Goal: Task Accomplishment & Management: Use online tool/utility

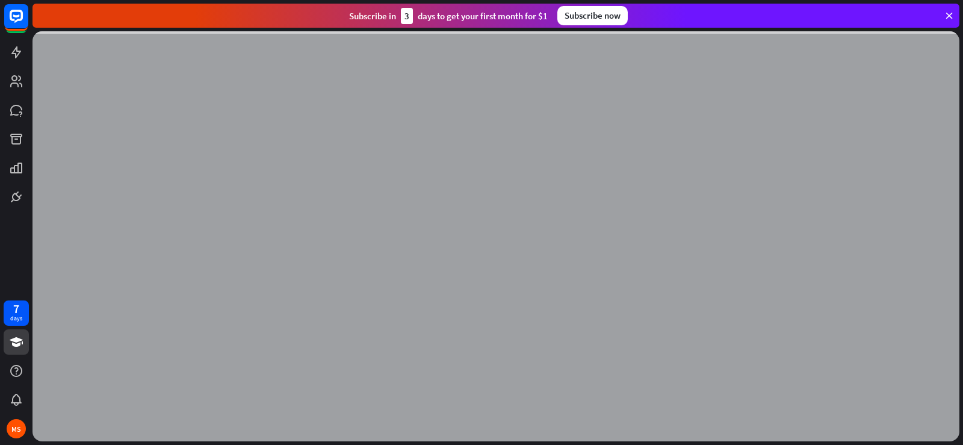
click at [949, 10] on icon at bounding box center [949, 15] width 11 height 11
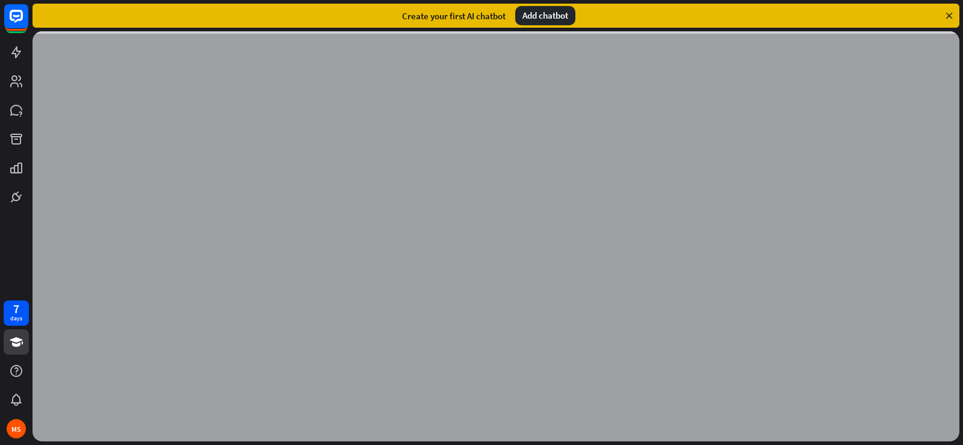
click at [541, 18] on div "Add chatbot" at bounding box center [545, 15] width 60 height 19
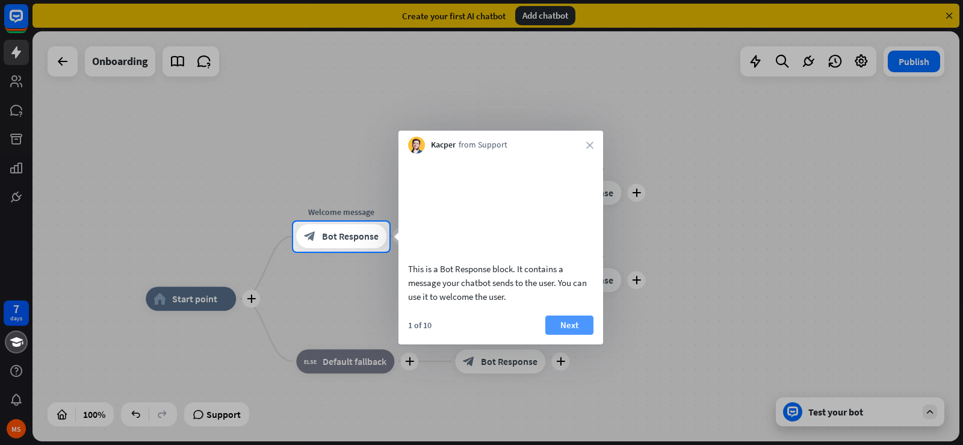
click at [585, 326] on button "Next" at bounding box center [569, 324] width 48 height 19
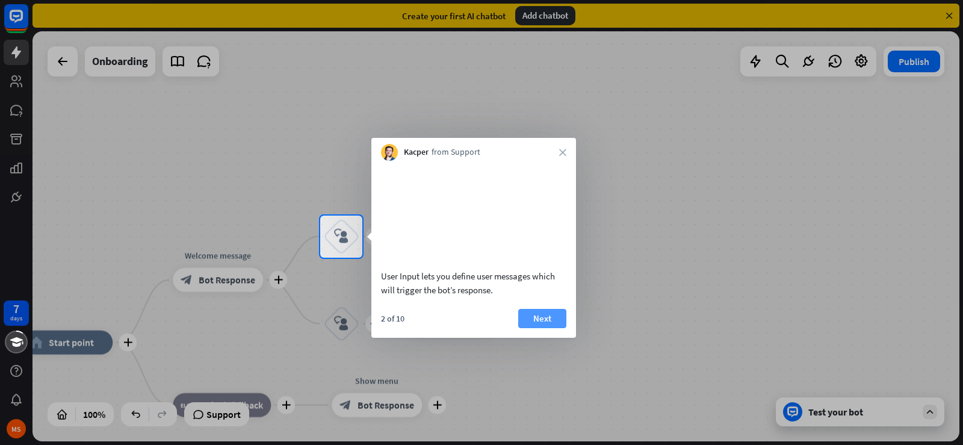
click at [537, 322] on button "Next" at bounding box center [542, 318] width 48 height 19
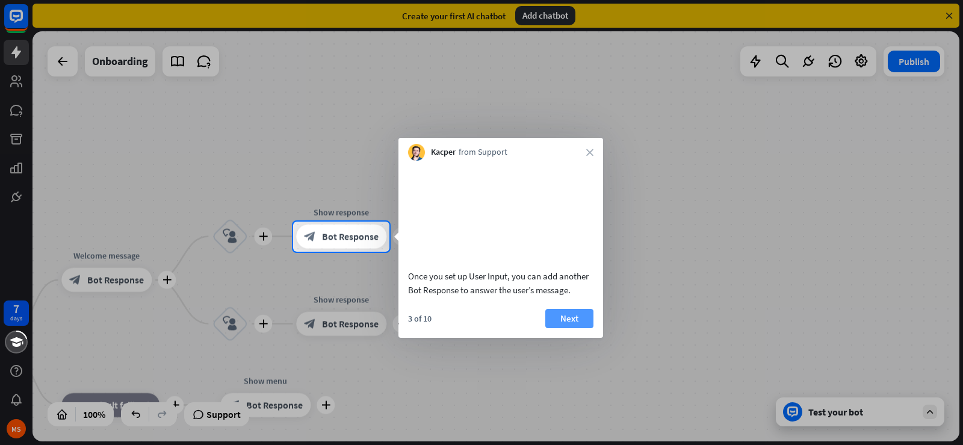
click at [562, 317] on button "Next" at bounding box center [569, 318] width 48 height 19
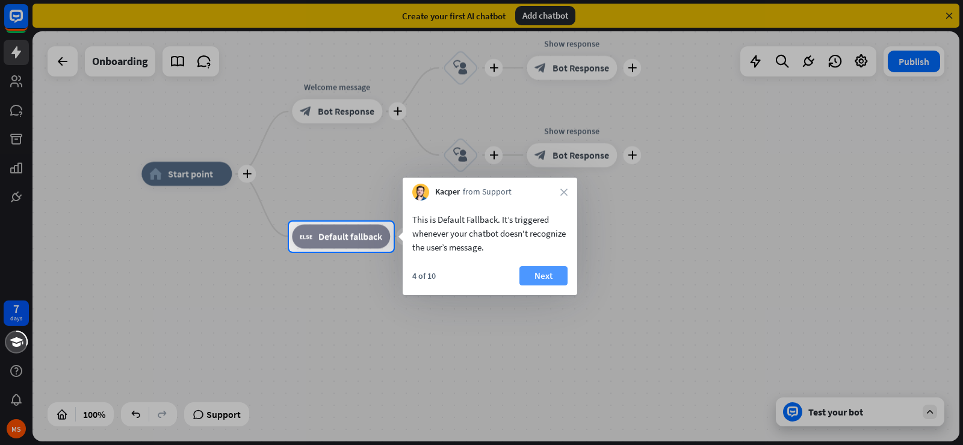
click at [544, 274] on button "Next" at bounding box center [544, 275] width 48 height 19
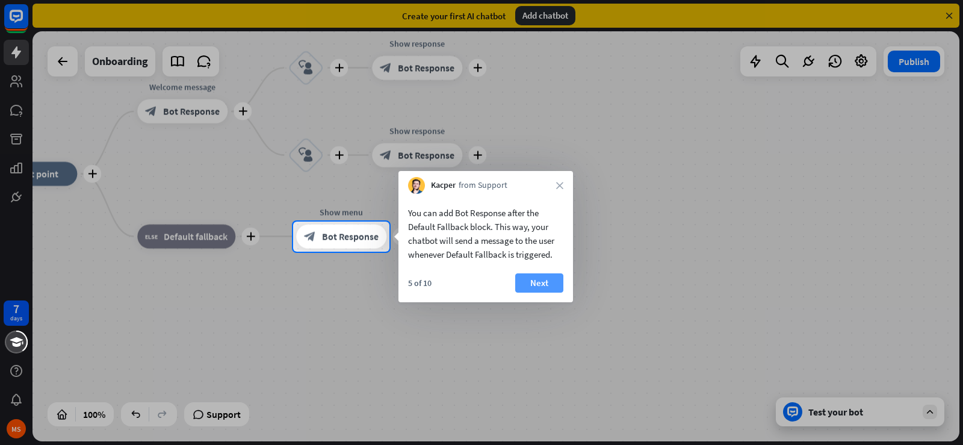
click at [553, 282] on button "Next" at bounding box center [539, 282] width 48 height 19
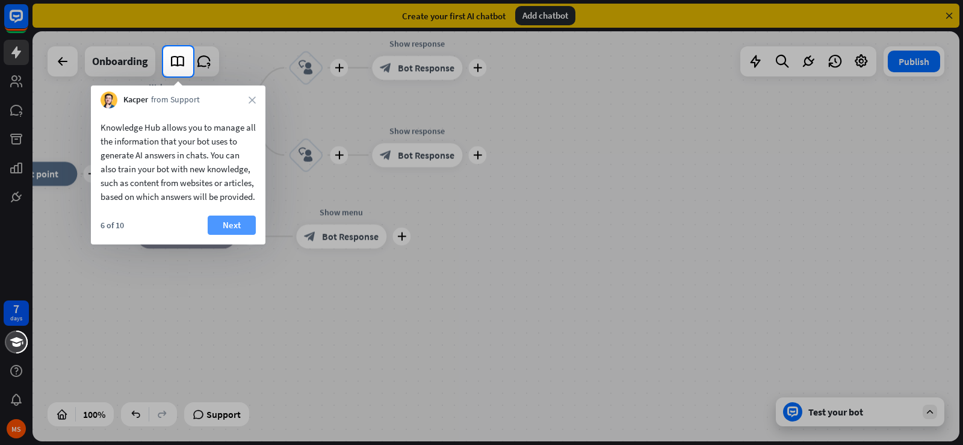
click at [238, 235] on button "Next" at bounding box center [232, 225] width 48 height 19
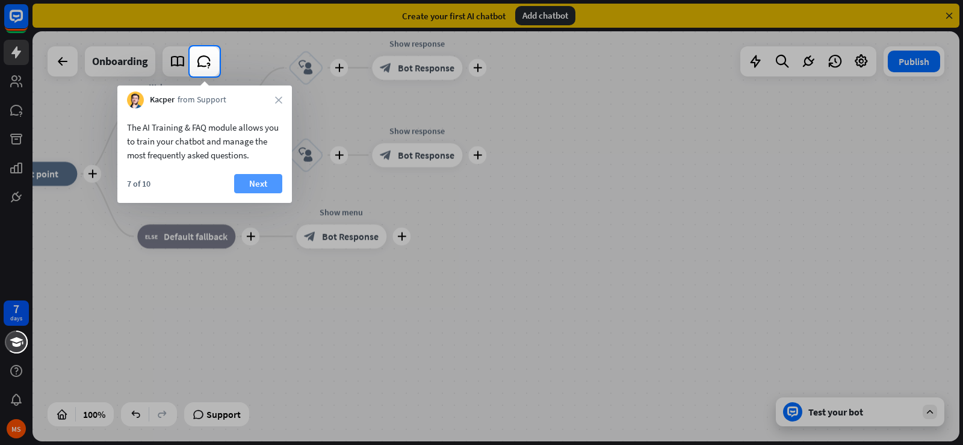
click at [255, 192] on button "Next" at bounding box center [258, 183] width 48 height 19
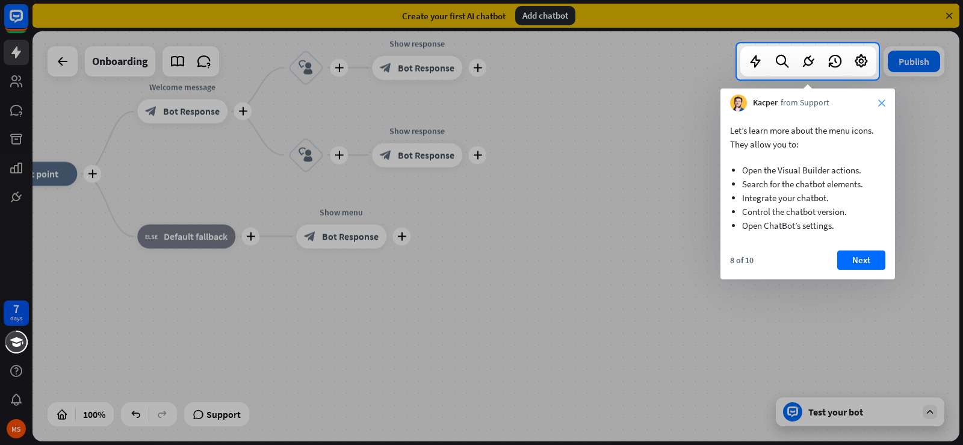
click at [885, 104] on icon "close" at bounding box center [881, 102] width 7 height 7
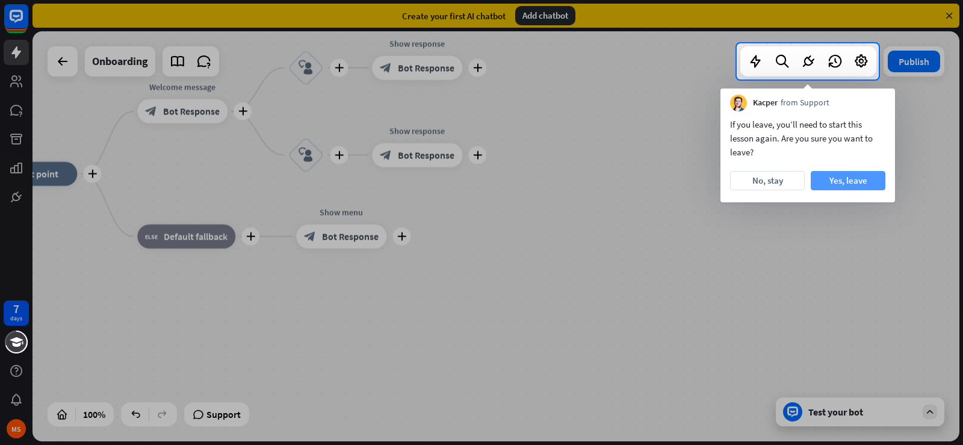
click at [846, 181] on button "Yes, leave" at bounding box center [848, 180] width 75 height 19
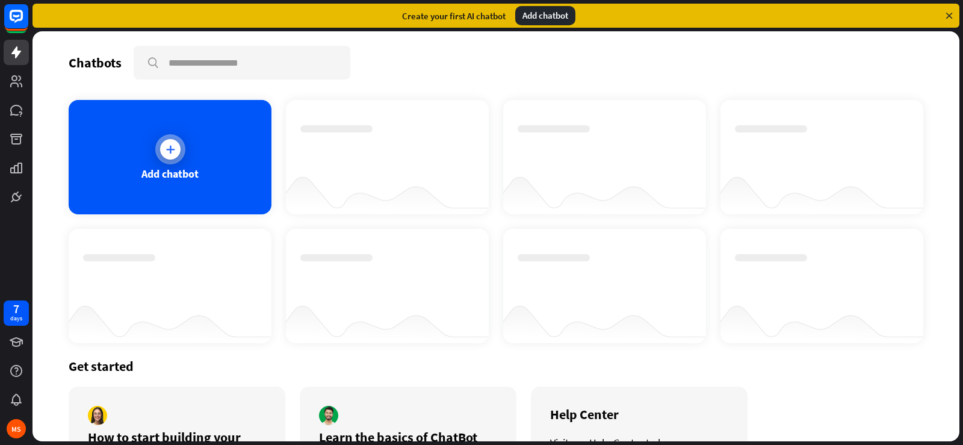
click at [227, 169] on div "Add chatbot" at bounding box center [170, 157] width 203 height 114
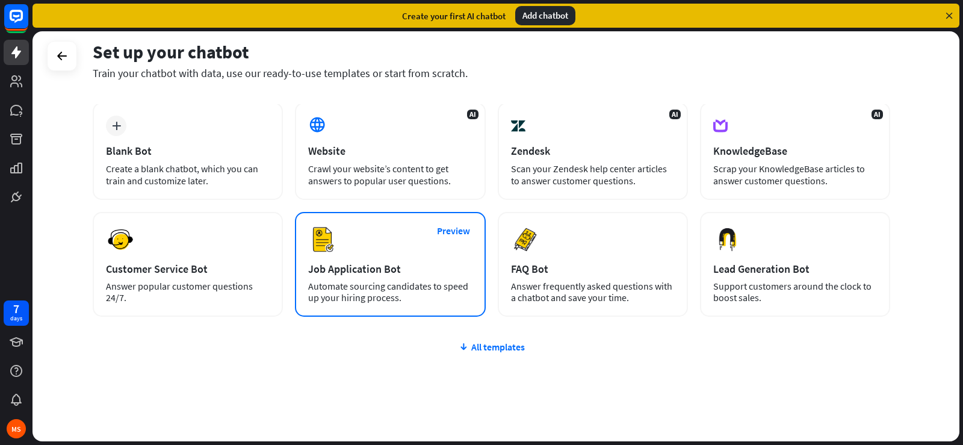
scroll to position [76, 0]
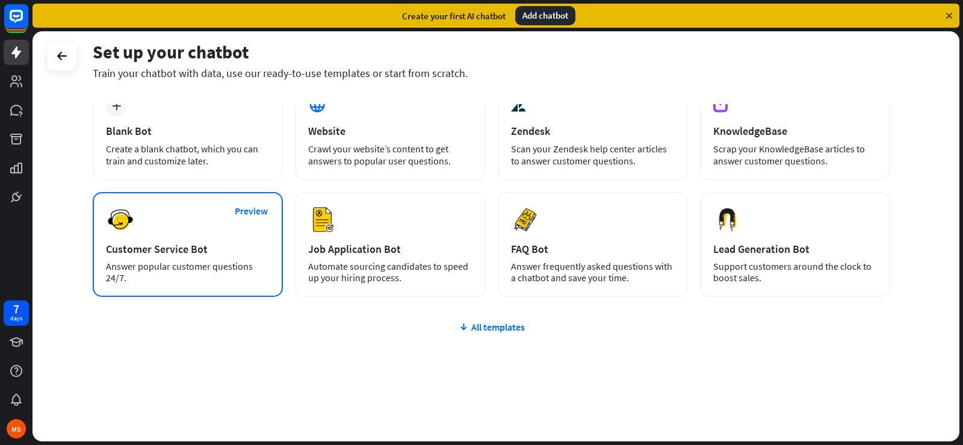
click at [175, 269] on div "Answer popular customer questions 24/7." at bounding box center [188, 272] width 164 height 23
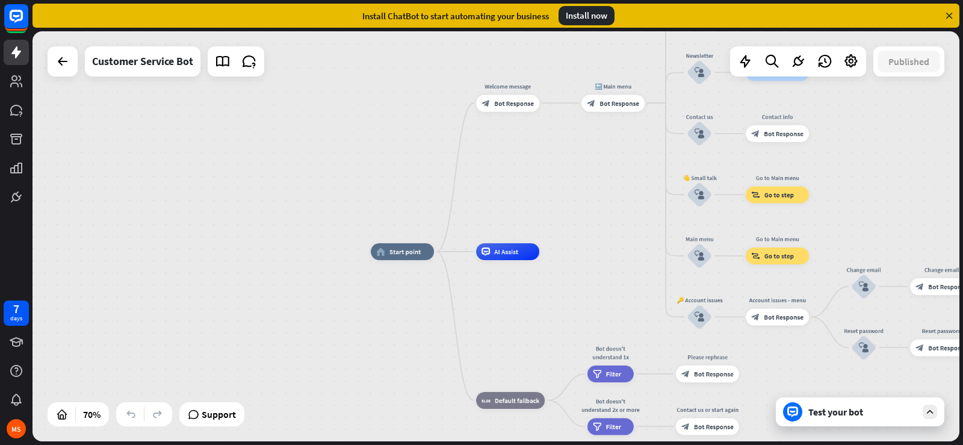
drag, startPoint x: 774, startPoint y: 200, endPoint x: 616, endPoint y: 280, distance: 177.4
click at [616, 280] on div "home_2 Start point Welcome message block_bot_response Bot Response 🔙 Main menu …" at bounding box center [695, 395] width 649 height 287
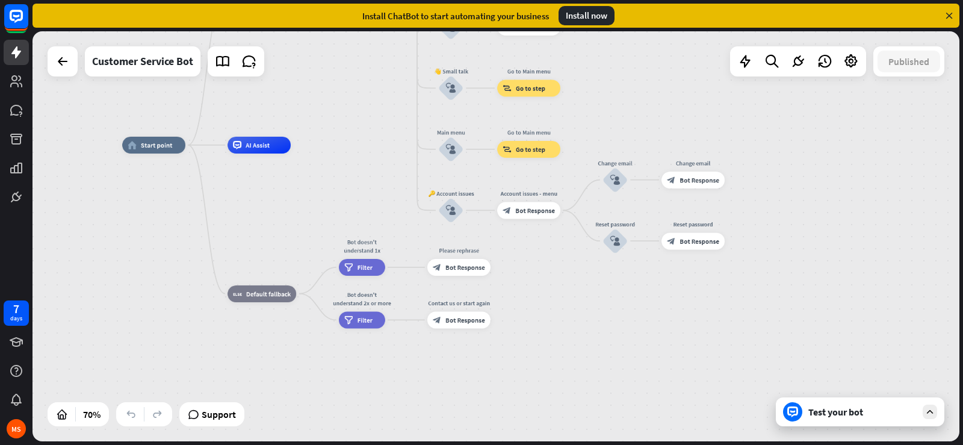
drag, startPoint x: 626, startPoint y: 214, endPoint x: 376, endPoint y: 98, distance: 275.3
click at [376, 98] on div "home_2 Start point Welcome message block_bot_response Bot Response 🔙 Main menu …" at bounding box center [496, 236] width 927 height 410
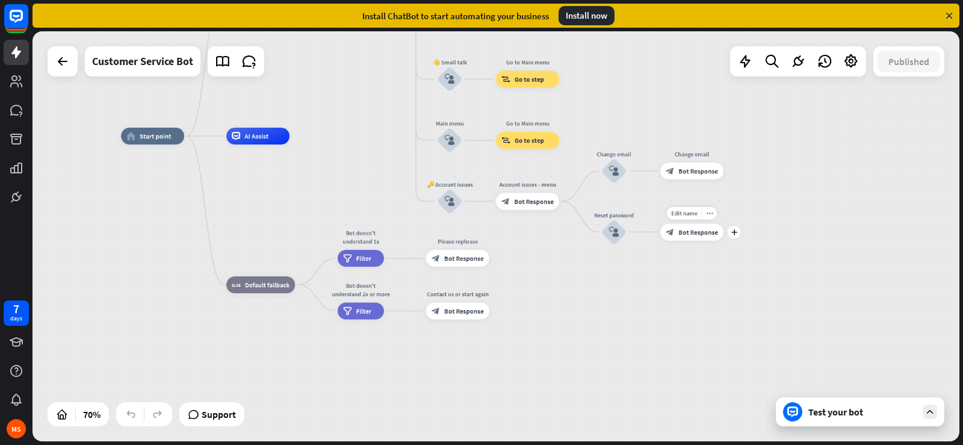
click at [704, 235] on span "Bot Response" at bounding box center [698, 232] width 40 height 8
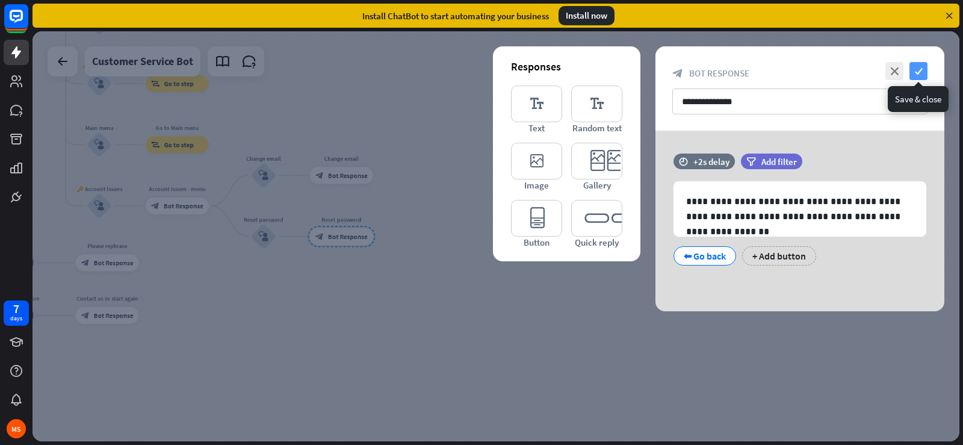
click at [920, 72] on icon "check" at bounding box center [919, 71] width 18 height 18
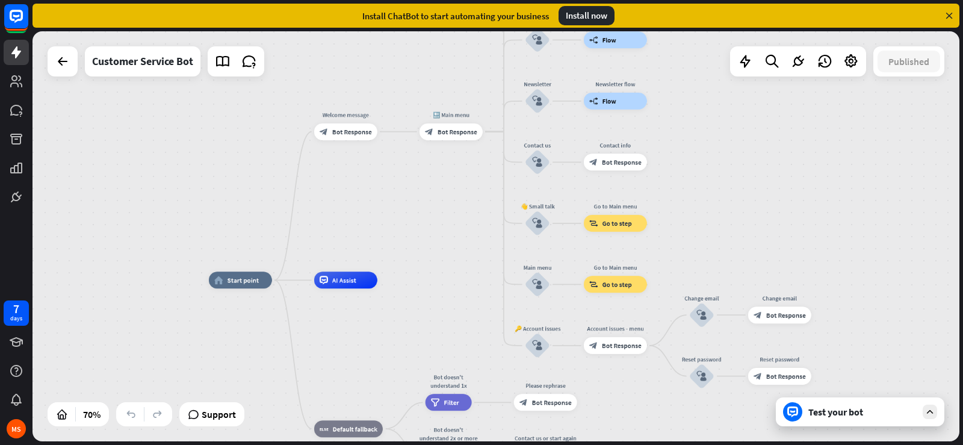
drag, startPoint x: 249, startPoint y: 299, endPoint x: 688, endPoint y: 439, distance: 460.2
click at [688, 439] on div "home_2 Start point Welcome message block_bot_response Bot Response 🔙 Main menu …" at bounding box center [533, 423] width 649 height 287
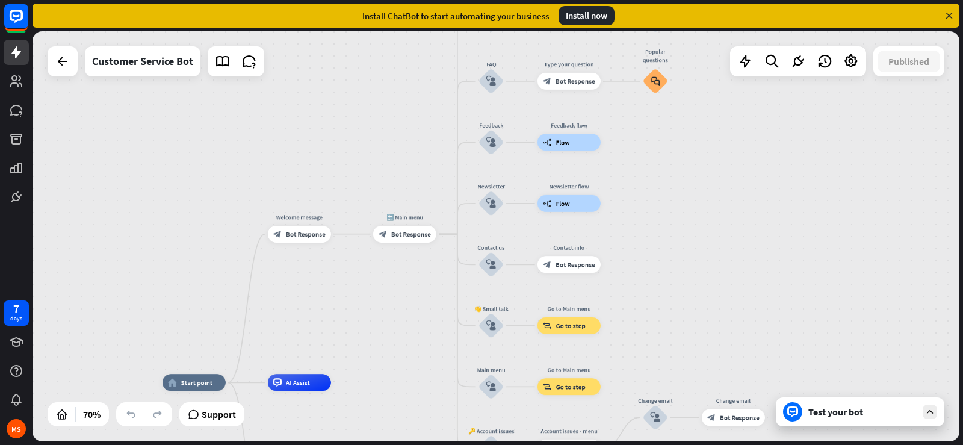
drag, startPoint x: 716, startPoint y: 241, endPoint x: 669, endPoint y: 343, distance: 111.8
click at [669, 343] on div "home_2 Start point Welcome message block_bot_response Bot Response 🔙 Main menu …" at bounding box center [496, 236] width 927 height 410
click at [275, 388] on div "AI Assist" at bounding box center [299, 382] width 63 height 17
click at [95, 235] on div "home_2 Start point Welcome message block_bot_response Bot Response 🔙 Main menu …" at bounding box center [496, 236] width 927 height 410
click at [750, 176] on div "home_2 Start point Welcome message block_bot_response Bot Response 🔙 Main menu …" at bounding box center [496, 236] width 927 height 410
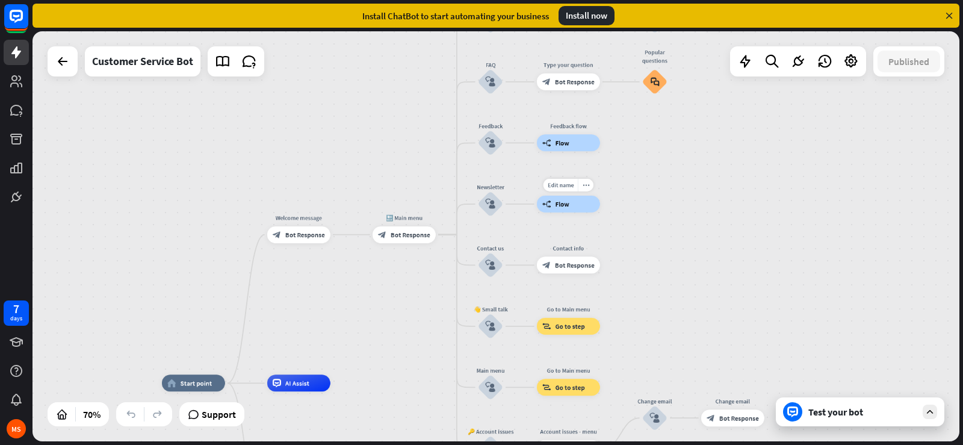
click at [574, 208] on div "builder_tree Flow" at bounding box center [568, 204] width 63 height 17
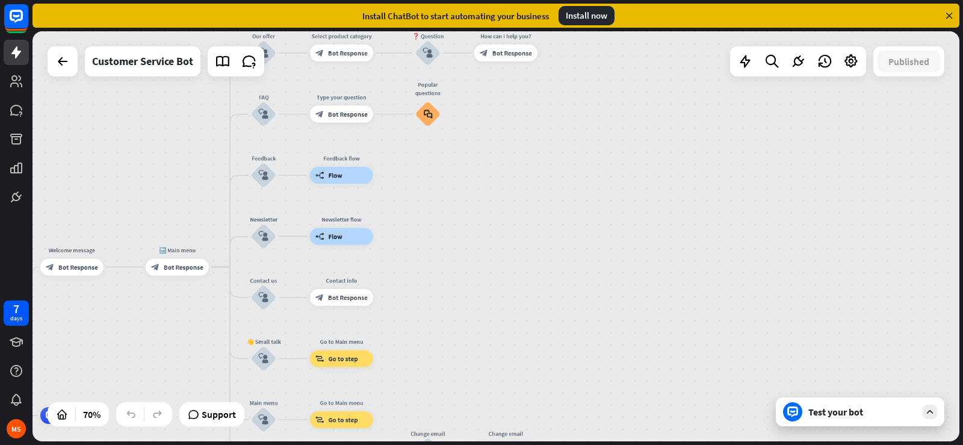
click at [568, 21] on div "Install now" at bounding box center [587, 15] width 56 height 19
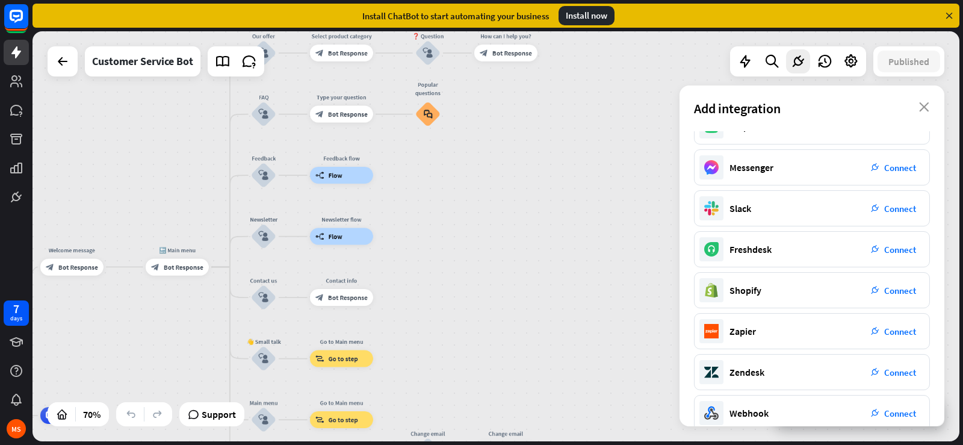
scroll to position [45, 0]
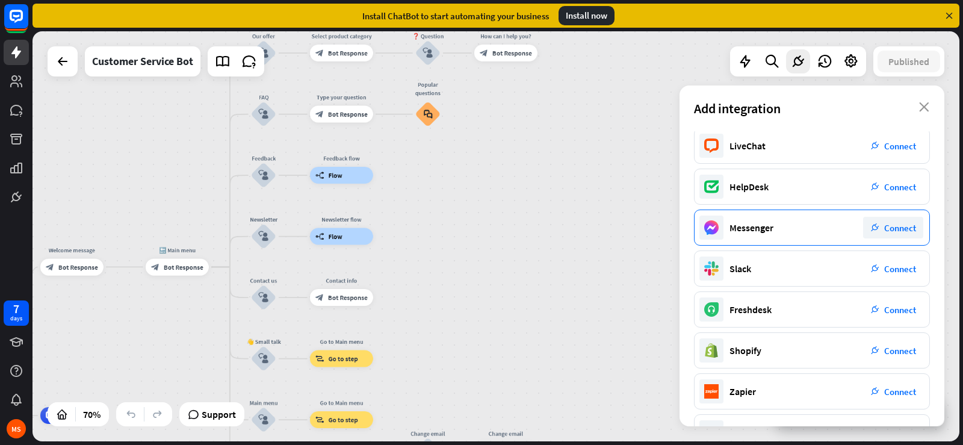
click at [902, 232] on span "Connect" at bounding box center [900, 227] width 32 height 11
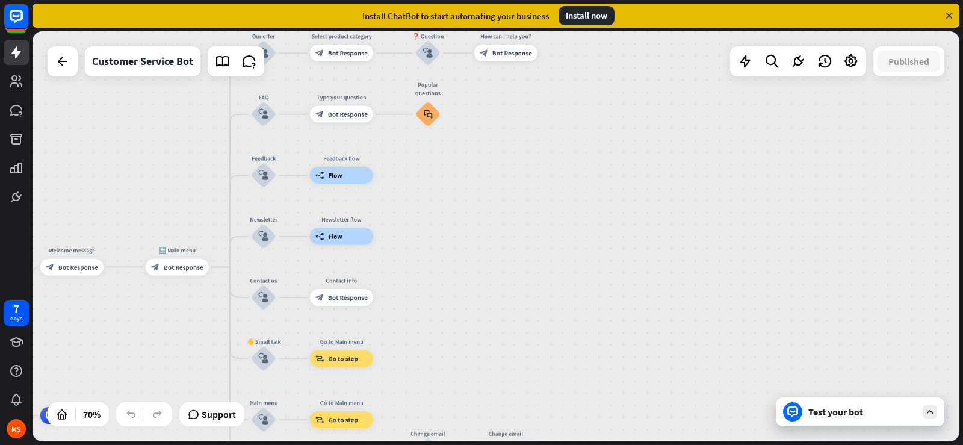
drag, startPoint x: 391, startPoint y: 231, endPoint x: 383, endPoint y: 231, distance: 7.2
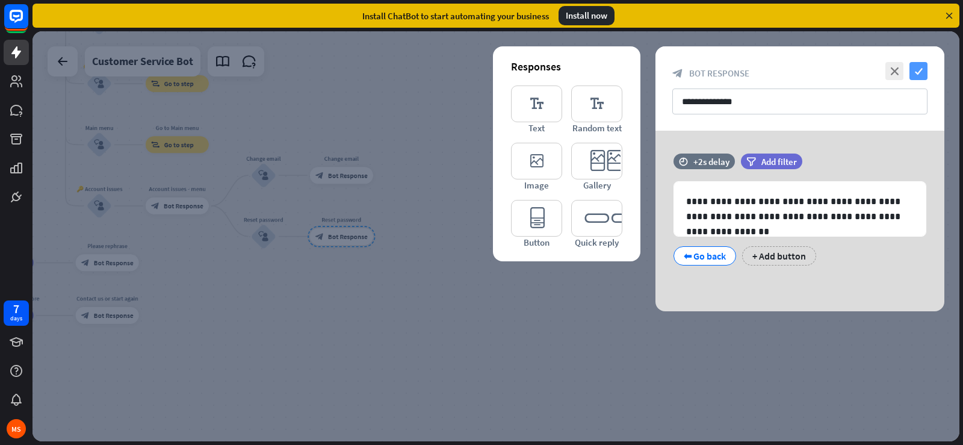
click at [918, 70] on icon "check" at bounding box center [919, 71] width 18 height 18
